Goal: Information Seeking & Learning: Learn about a topic

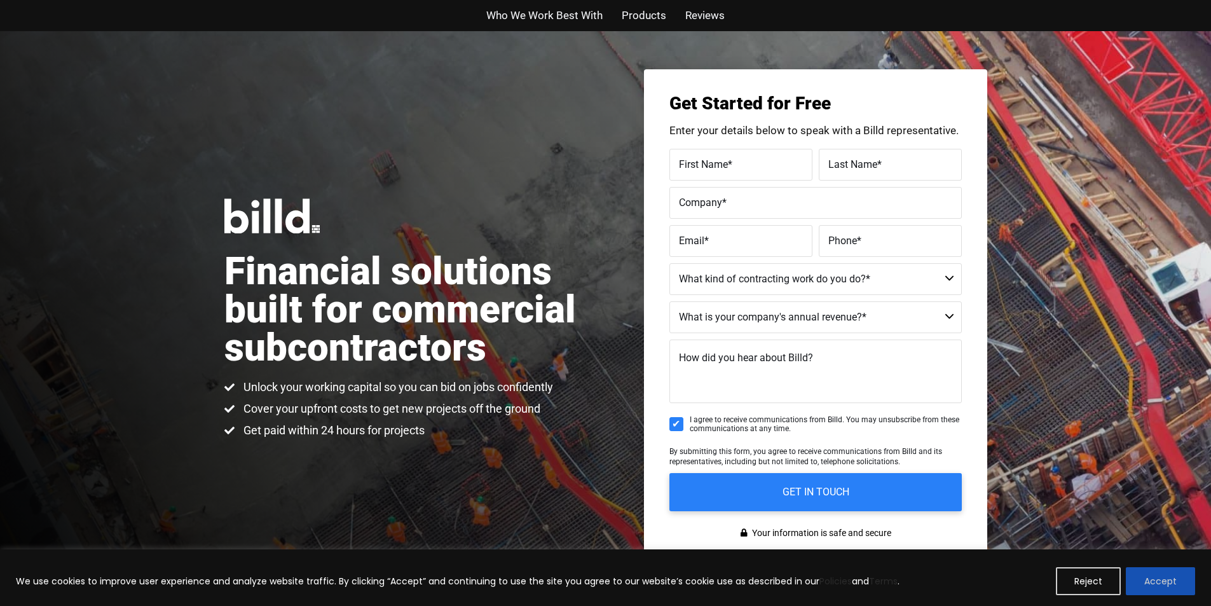
click at [1165, 575] on button "Accept" at bounding box center [1160, 581] width 69 height 28
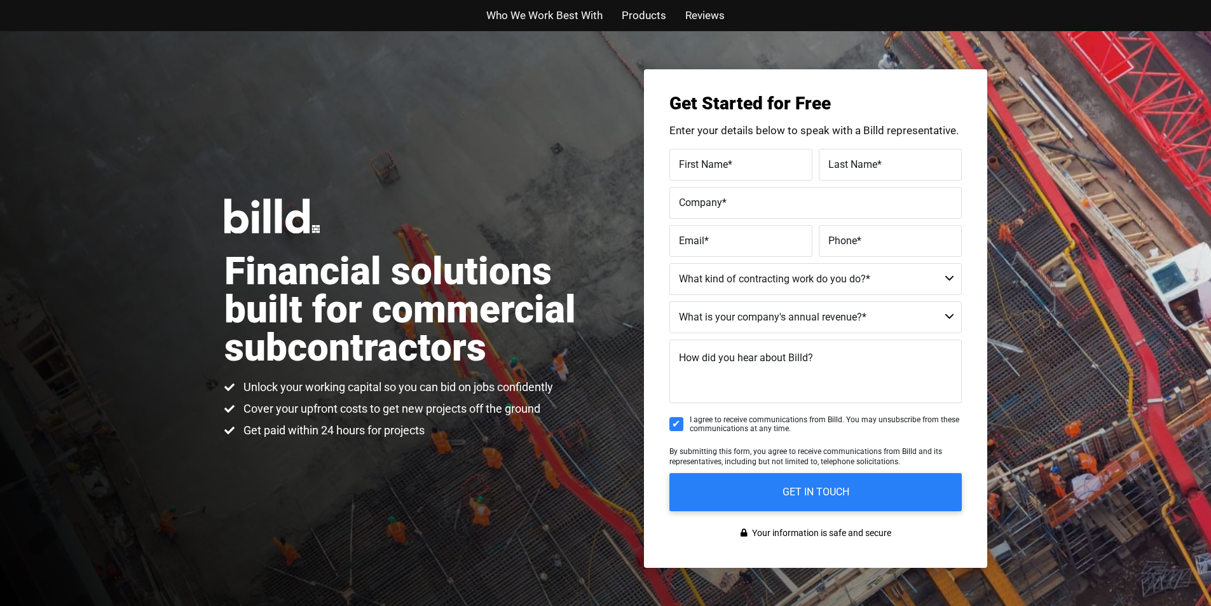
click at [740, 280] on select "Commercial Commercial and Residential Residential Not a Contractor" at bounding box center [815, 279] width 292 height 32
click at [739, 280] on select "Commercial Commercial and Residential Residential Not a Contractor" at bounding box center [815, 279] width 292 height 32
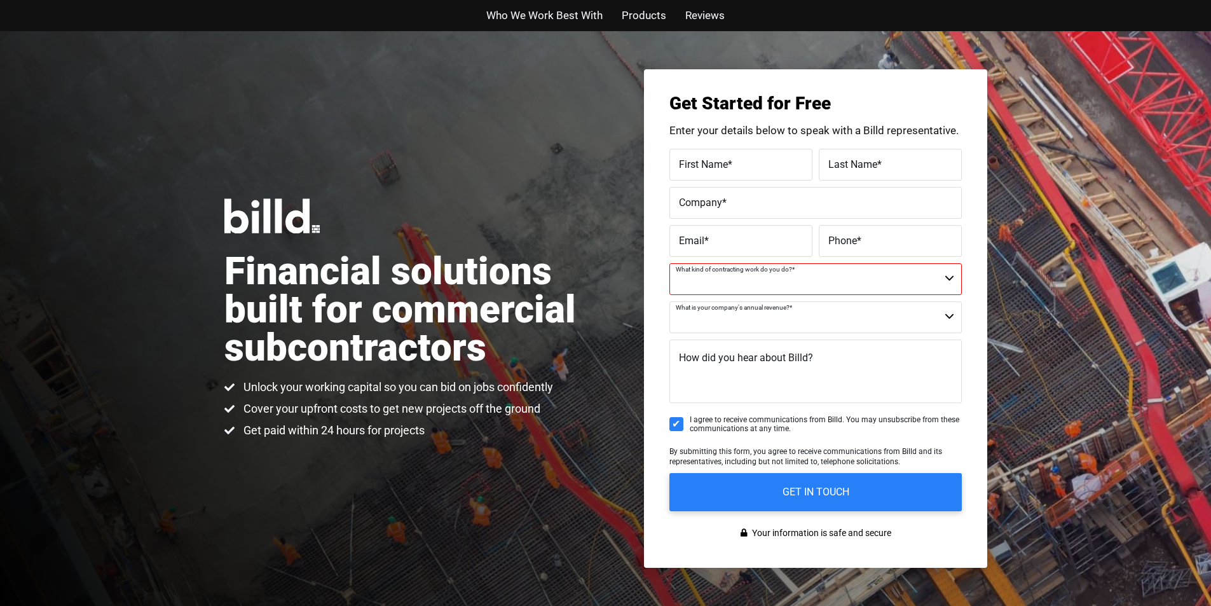
click at [740, 316] on select "$40M + $25M - $40M $8M - $25M $4M - $8M $2M - $4M $1M - $2M Less than $1M" at bounding box center [815, 317] width 292 height 32
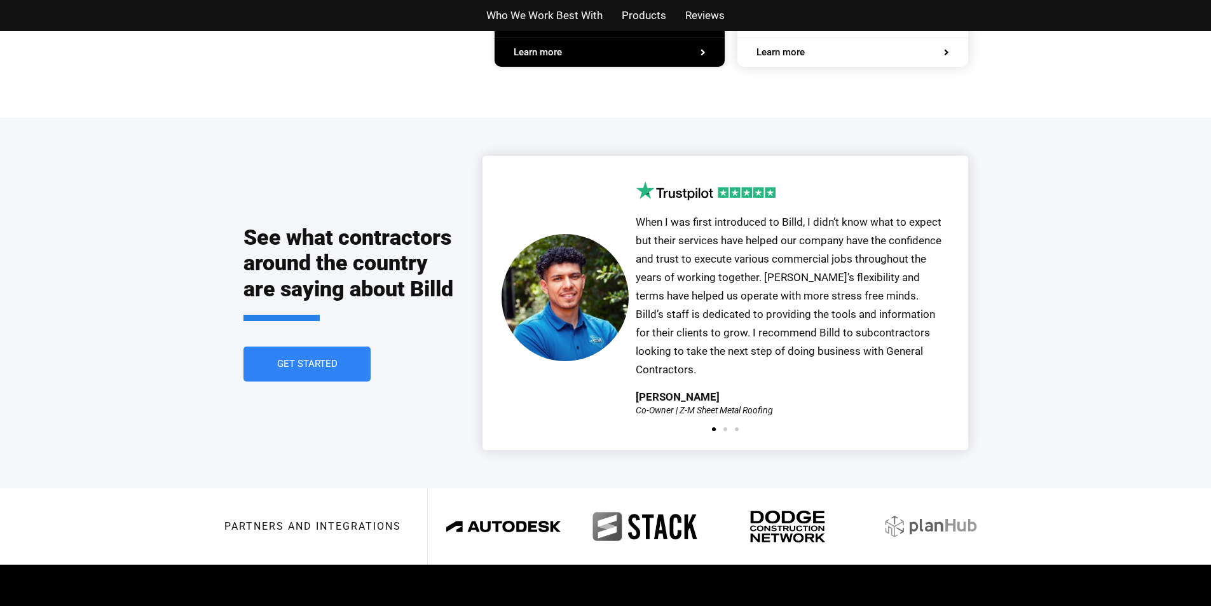
scroll to position [2734, 0]
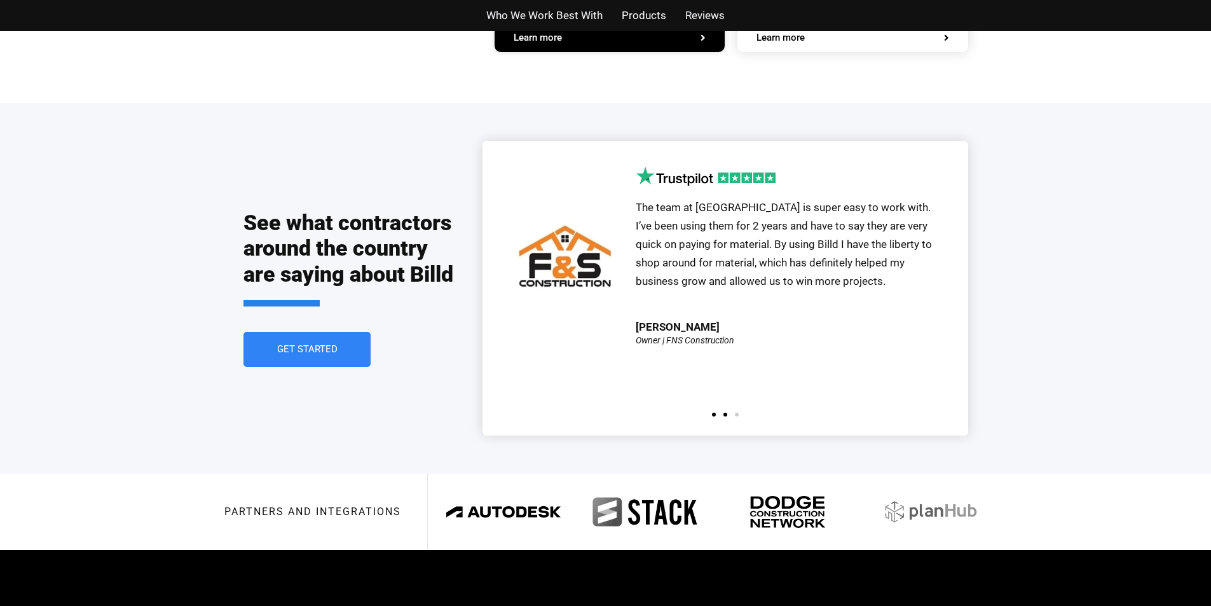
click at [713, 413] on span "Go to slide 1" at bounding box center [714, 415] width 4 height 4
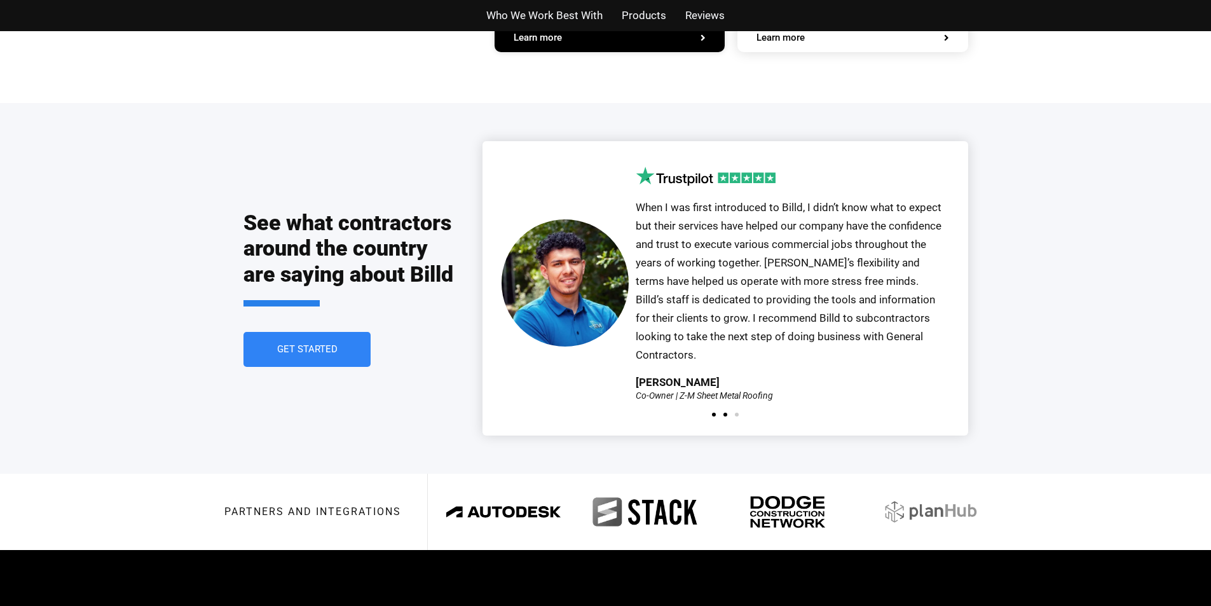
click at [725, 413] on span "Go to slide 2" at bounding box center [726, 415] width 4 height 4
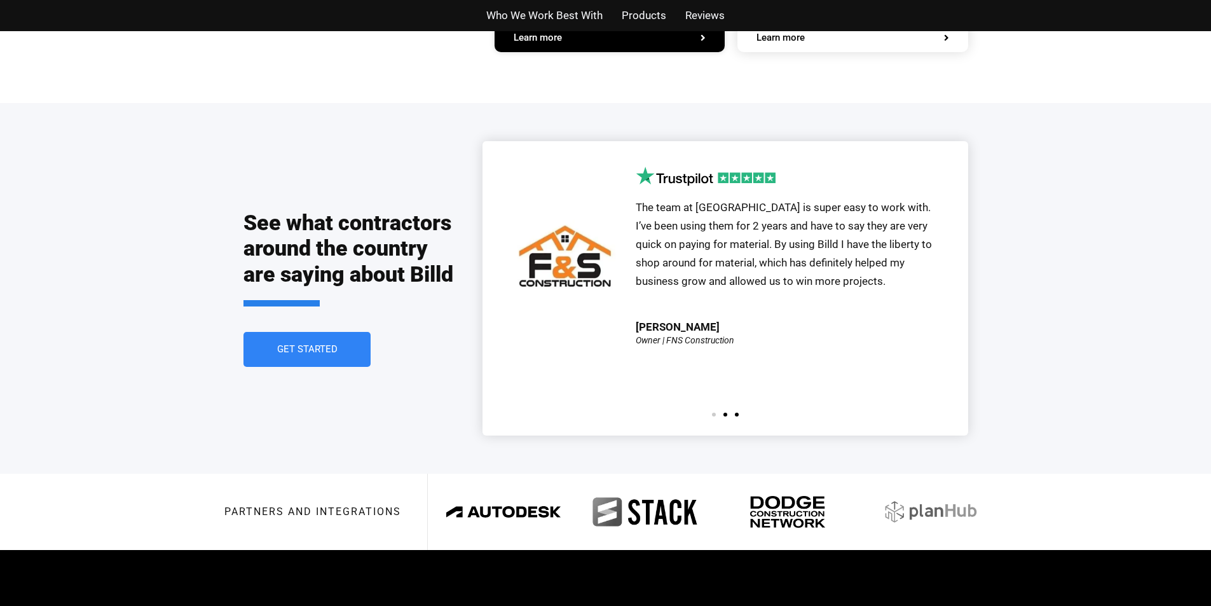
click at [737, 413] on span "Go to slide 3" at bounding box center [737, 415] width 4 height 4
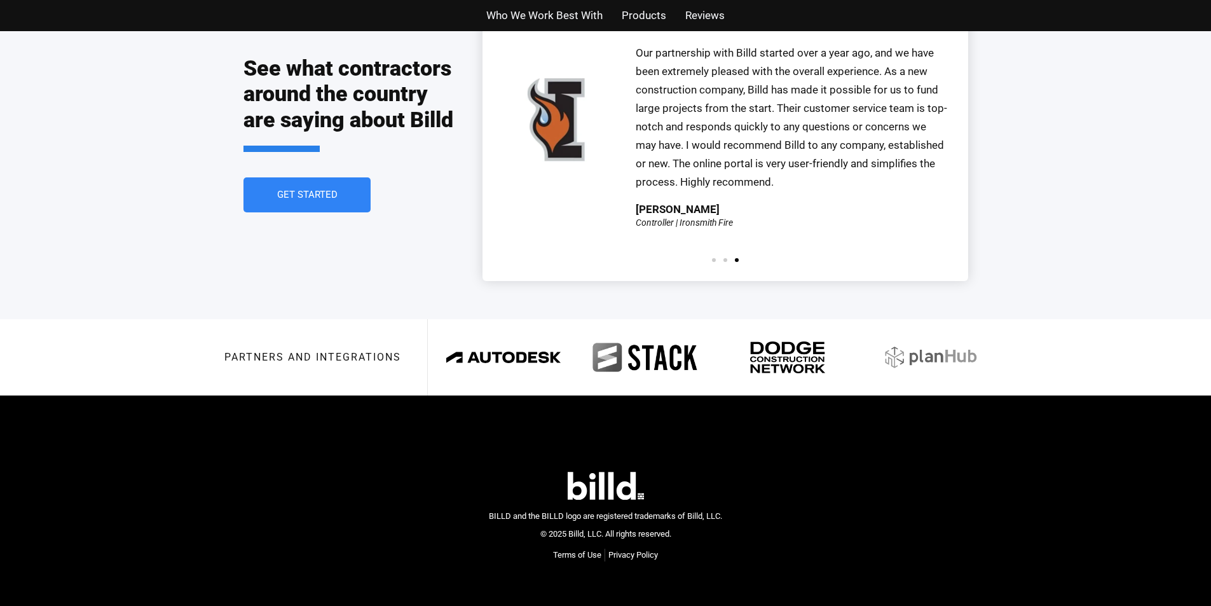
scroll to position [2889, 0]
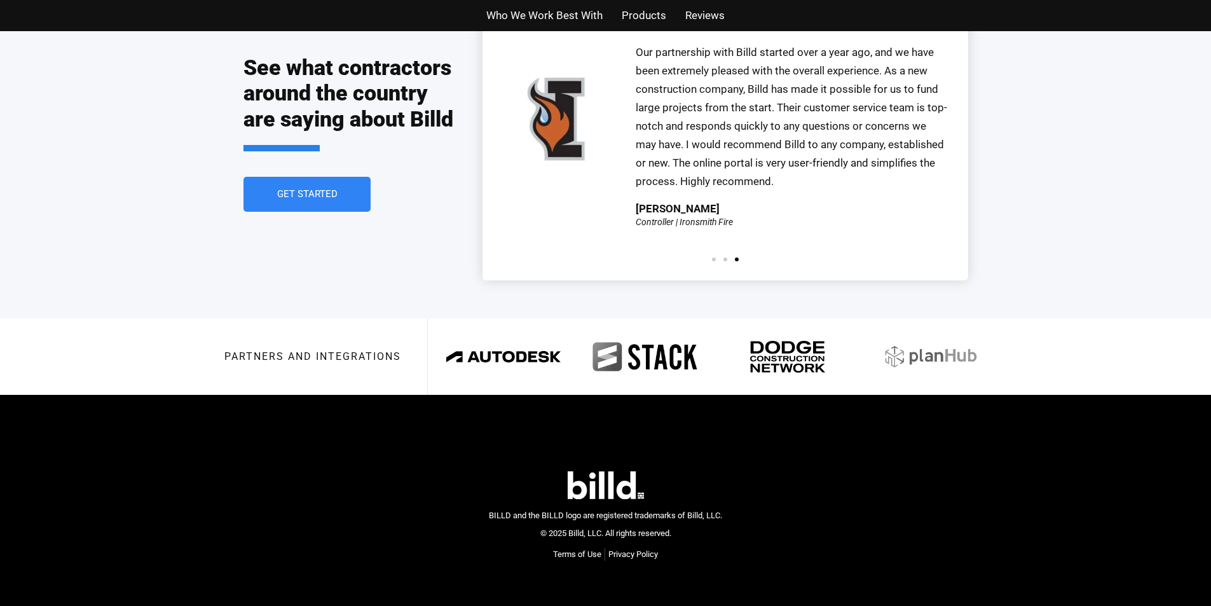
click at [555, 16] on span "Who We Work Best With" at bounding box center [544, 15] width 116 height 18
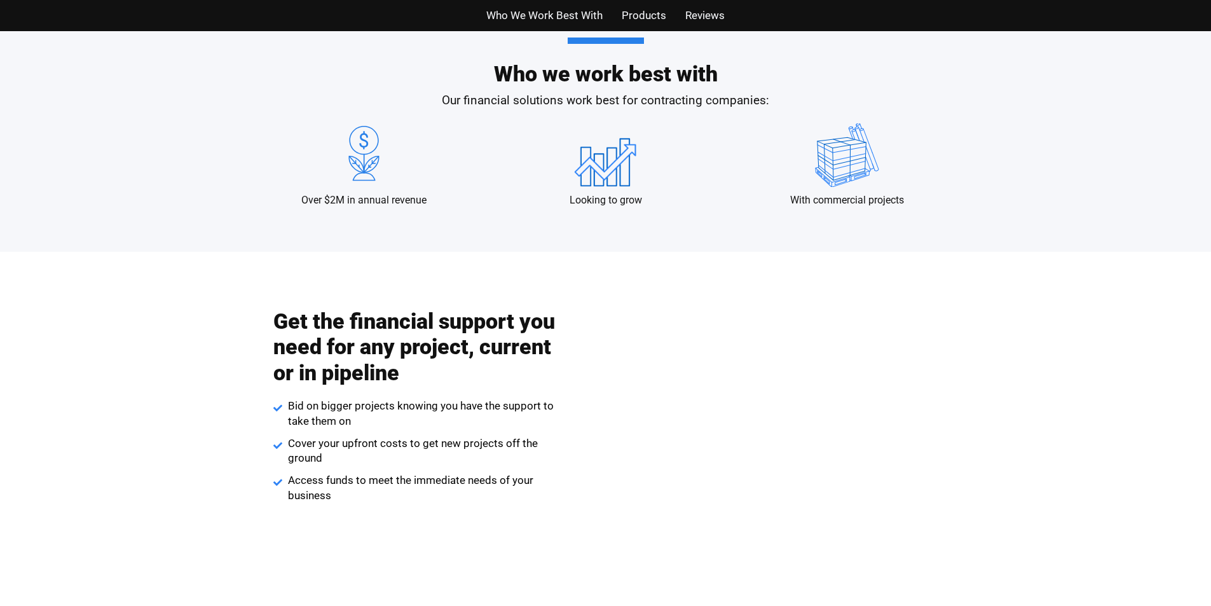
scroll to position [1256, 0]
